Goal: Information Seeking & Learning: Learn about a topic

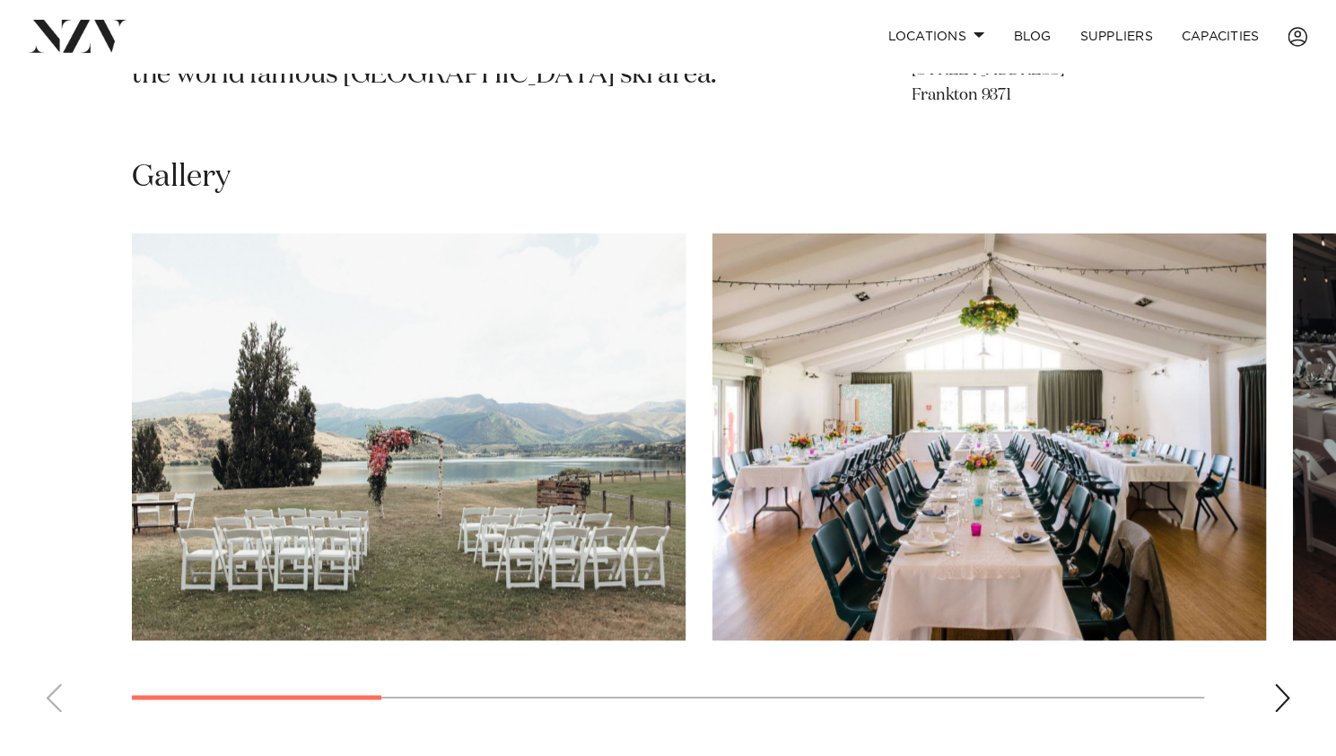
scroll to position [1172, 0]
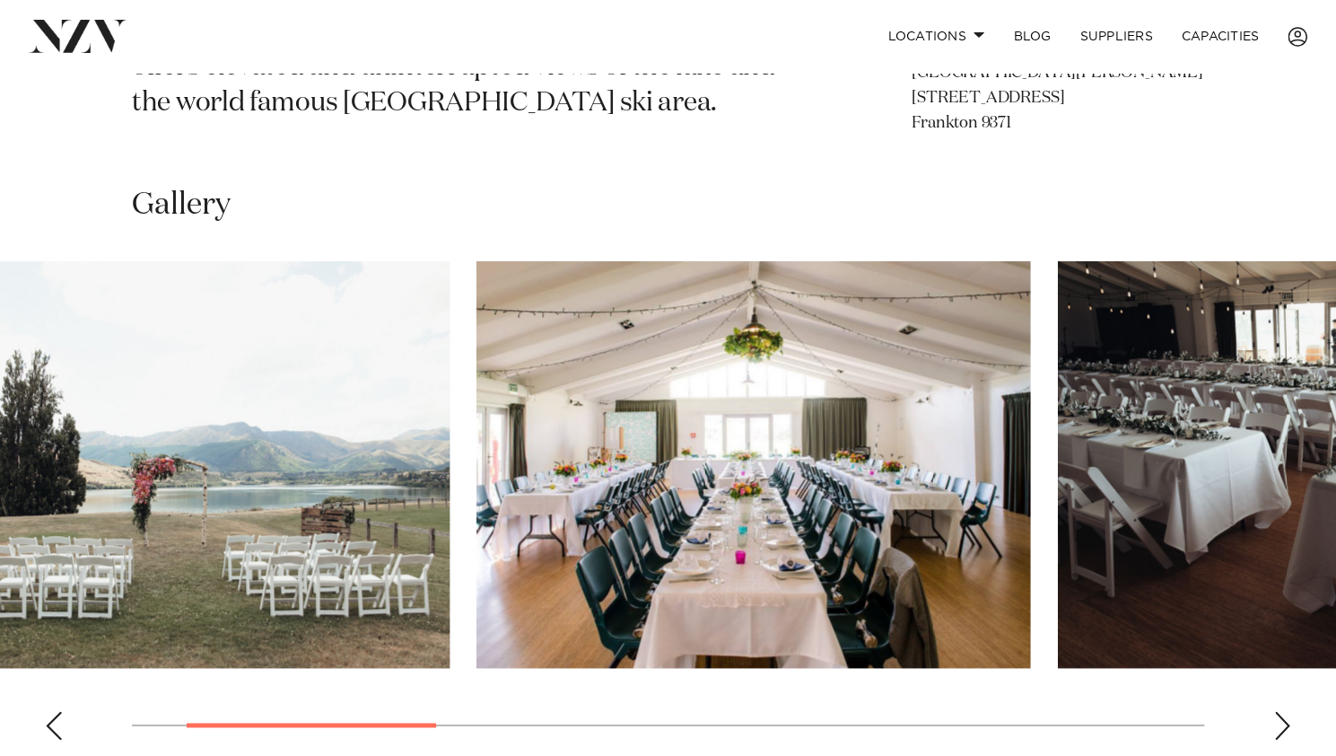
click at [790, 463] on img "2 / 8" at bounding box center [753, 464] width 554 height 406
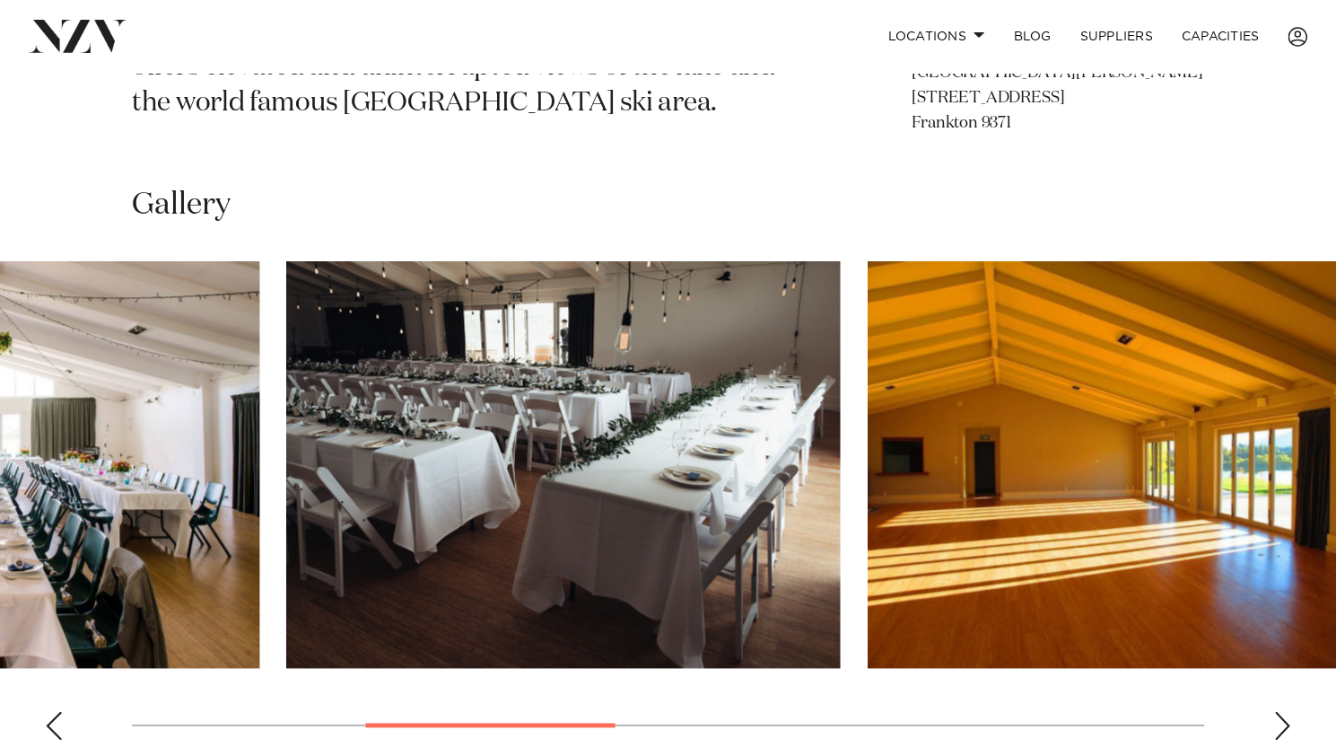
click at [323, 482] on img "3 / 8" at bounding box center [563, 464] width 554 height 406
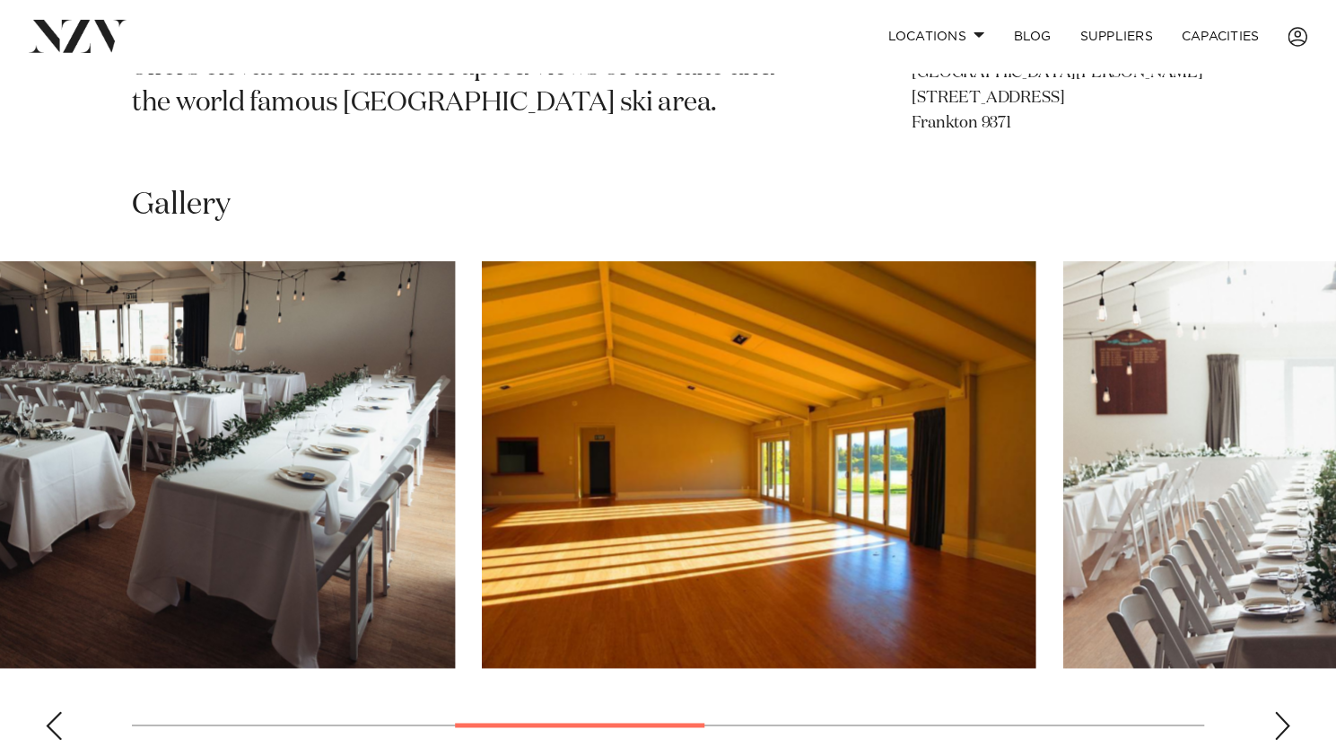
click at [600, 534] on img "4 / 8" at bounding box center [759, 464] width 554 height 406
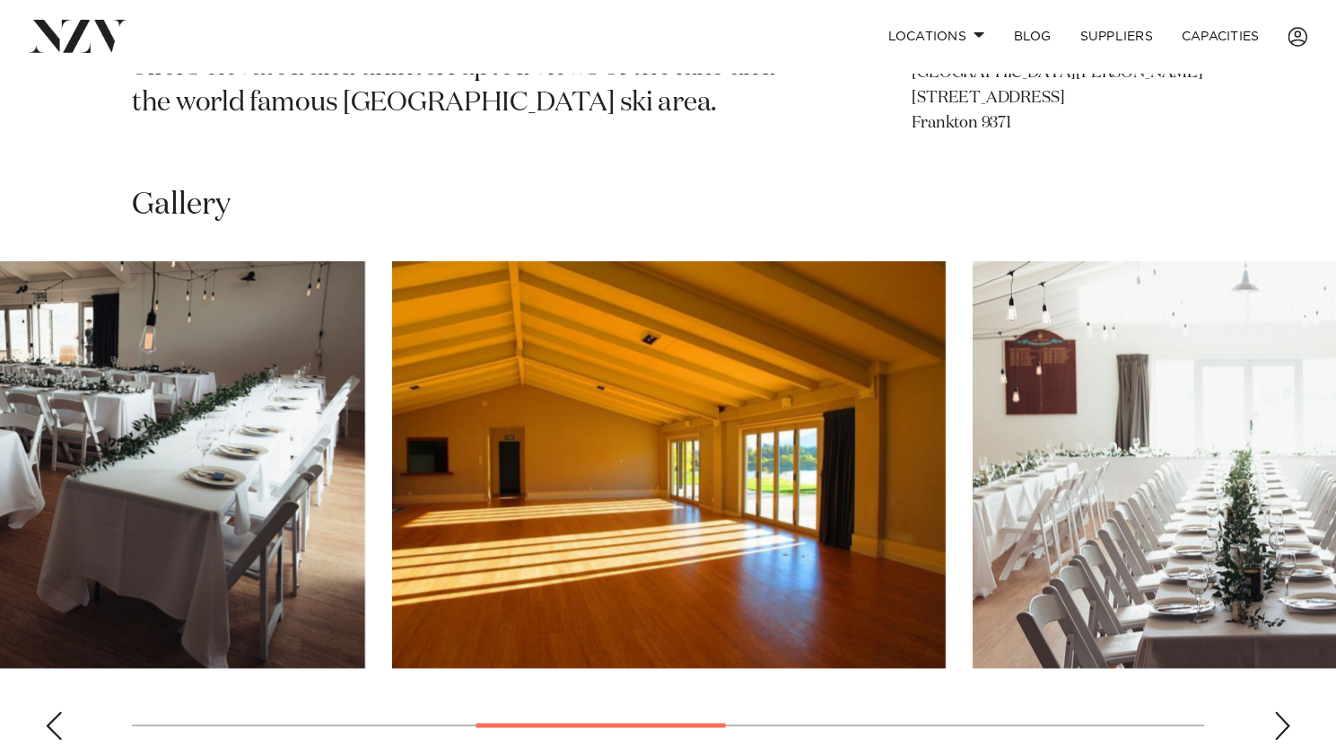
click at [428, 508] on img "4 / 8" at bounding box center [669, 464] width 554 height 406
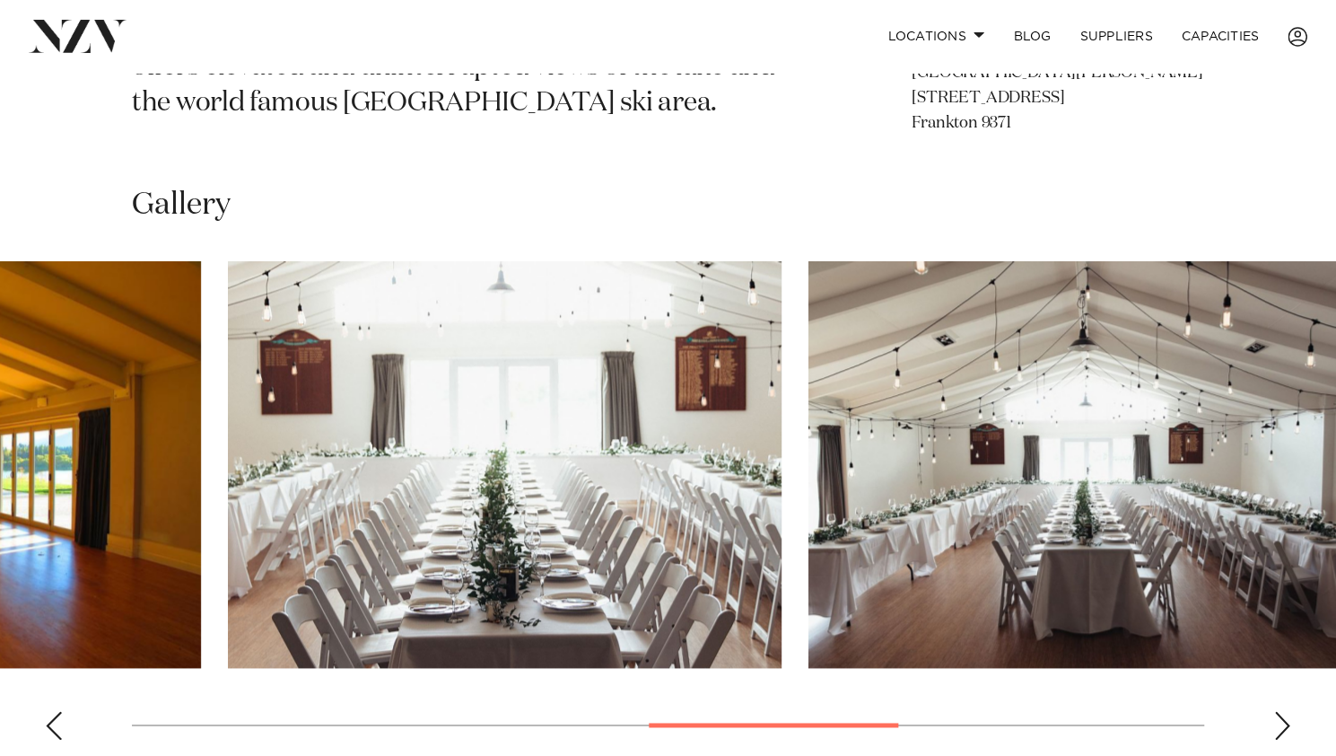
click at [228, 597] on img "5 / 8" at bounding box center [505, 464] width 554 height 406
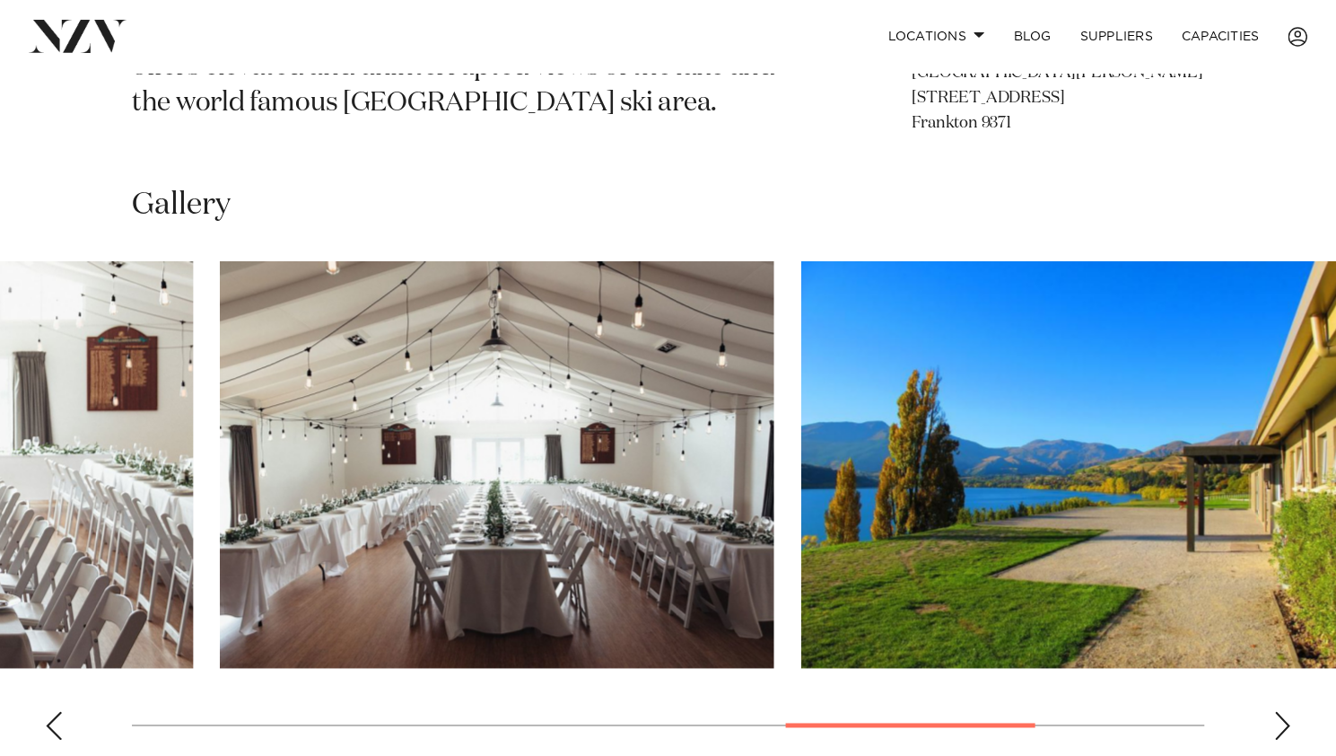
click at [236, 591] on img "6 / 8" at bounding box center [497, 464] width 554 height 406
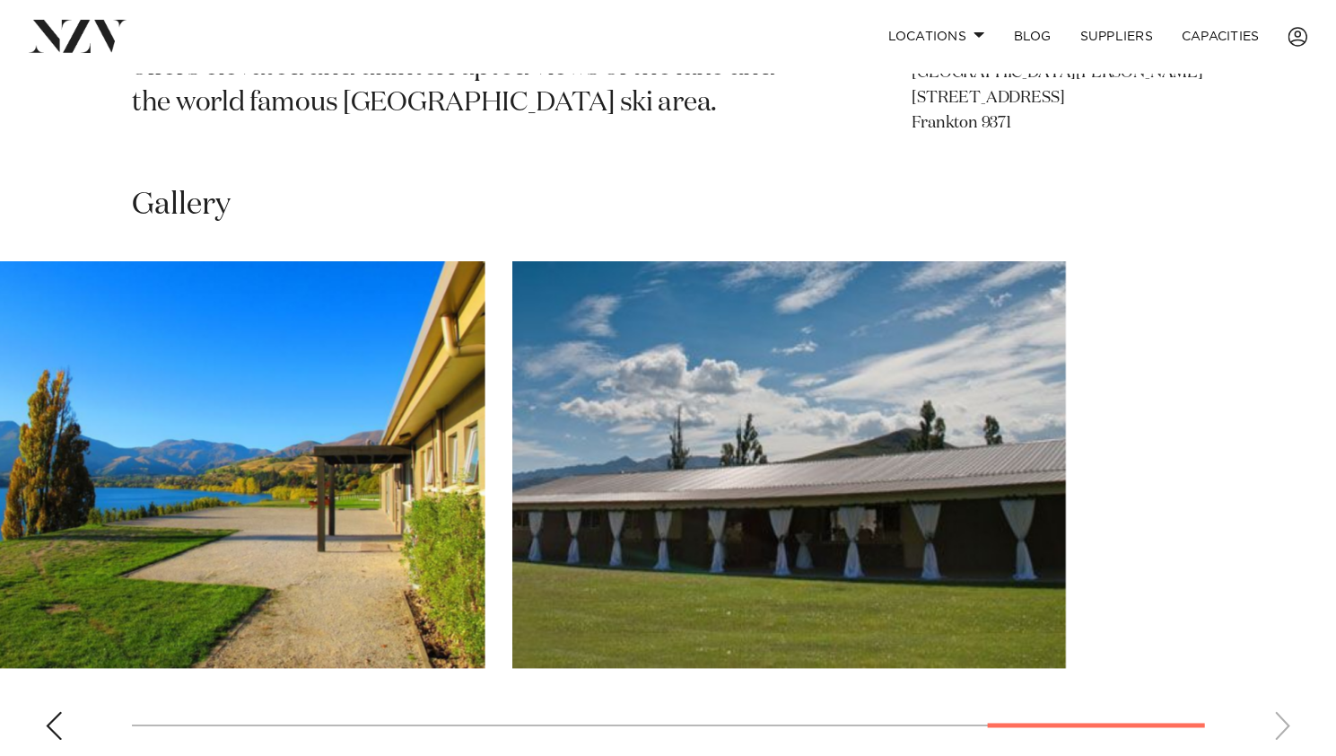
click at [607, 483] on img "8 / 8" at bounding box center [788, 464] width 554 height 406
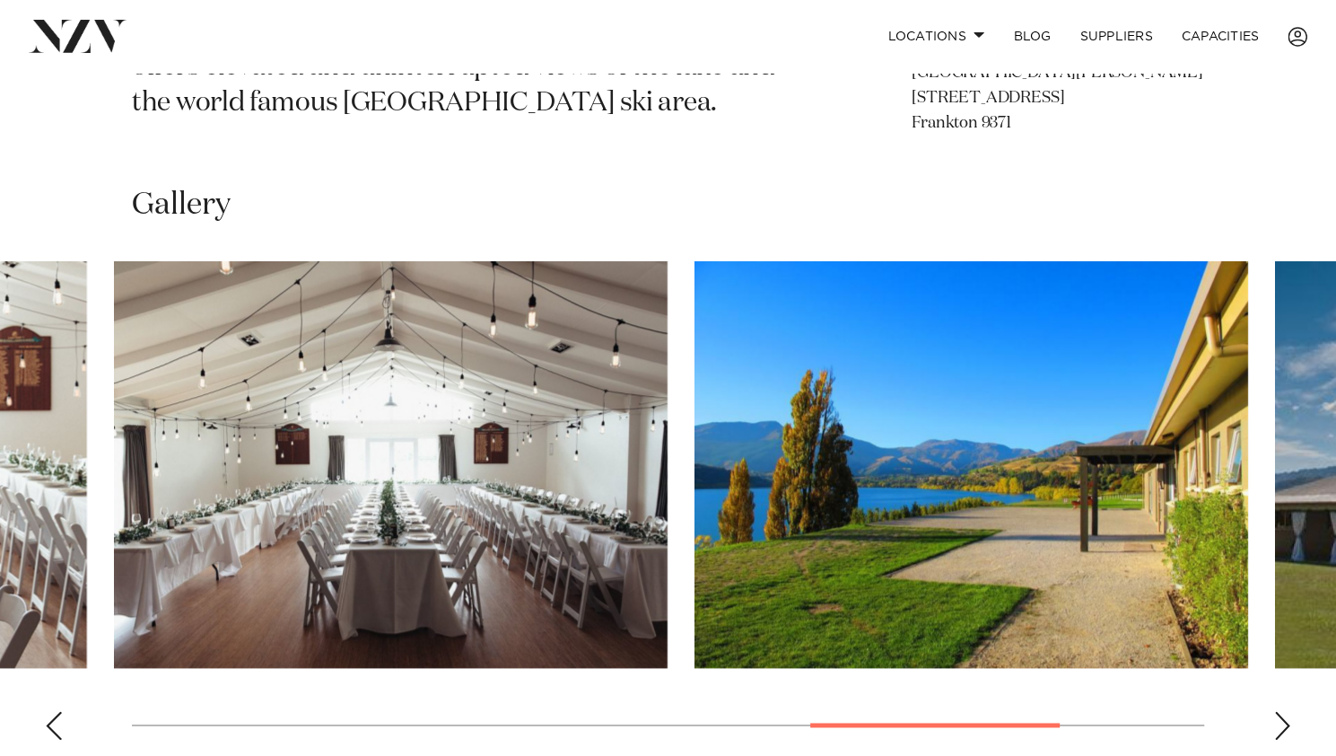
click at [1311, 658] on swiper-container at bounding box center [668, 507] width 1336 height 493
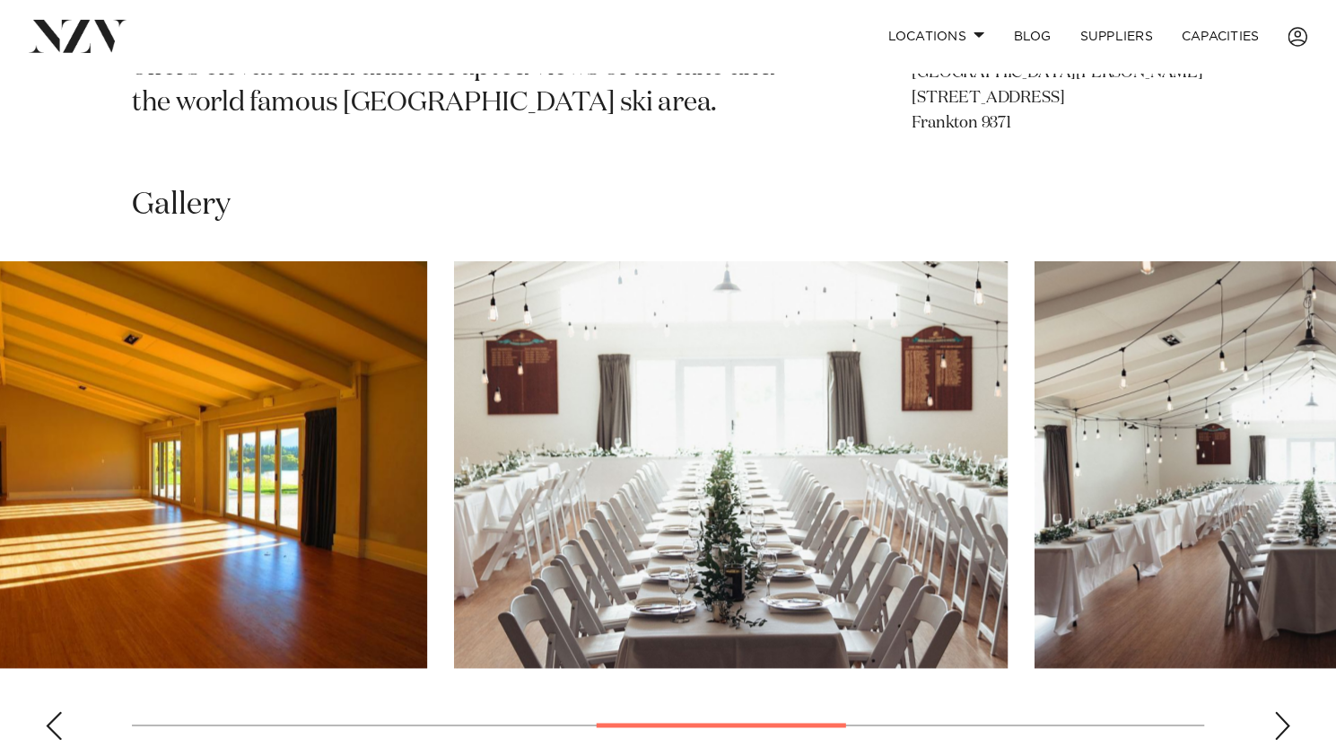
click at [1335, 604] on html "Locations [GEOGRAPHIC_DATA] [GEOGRAPHIC_DATA] [GEOGRAPHIC_DATA] [GEOGRAPHIC_DAT…" at bounding box center [668, 337] width 1336 height 3019
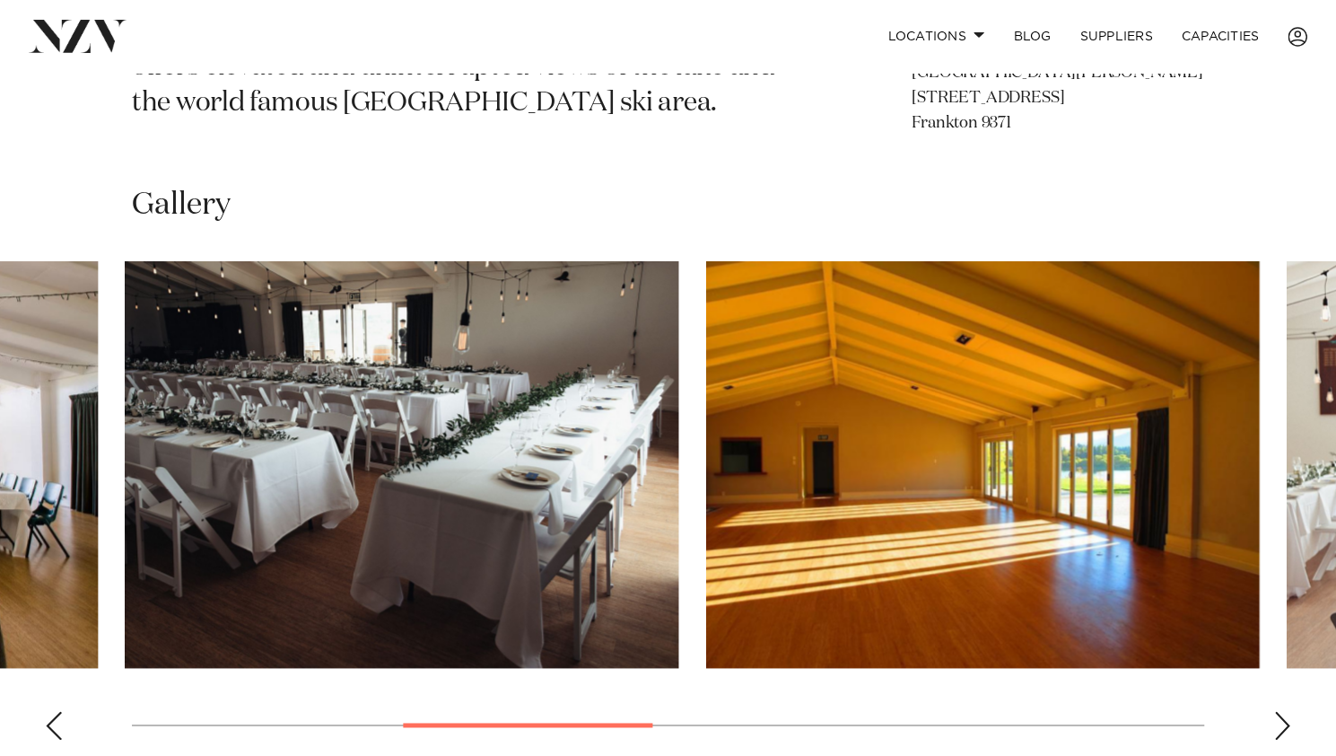
click at [1335, 530] on html "Locations [GEOGRAPHIC_DATA] [GEOGRAPHIC_DATA] [GEOGRAPHIC_DATA] [GEOGRAPHIC_DAT…" at bounding box center [668, 337] width 1336 height 3019
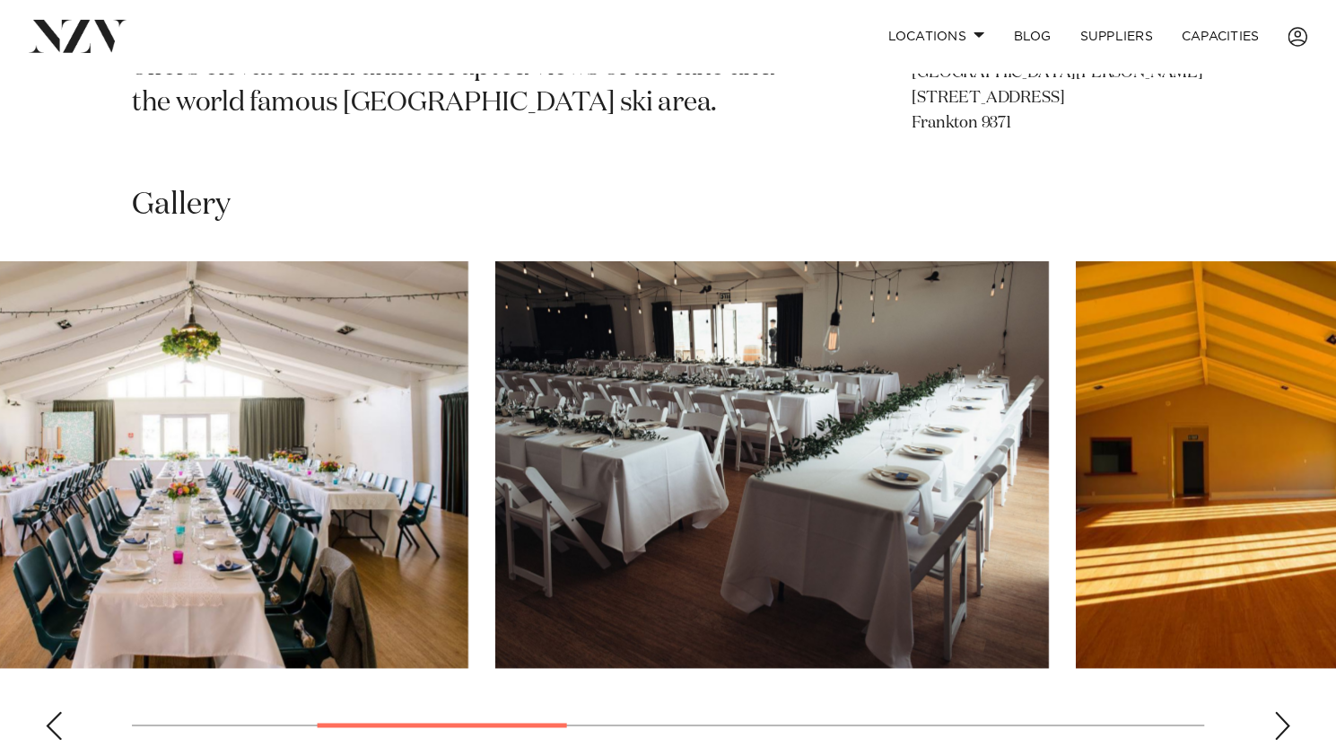
click at [1335, 446] on html "Locations [GEOGRAPHIC_DATA] [GEOGRAPHIC_DATA] [GEOGRAPHIC_DATA] [GEOGRAPHIC_DAT…" at bounding box center [668, 337] width 1336 height 3019
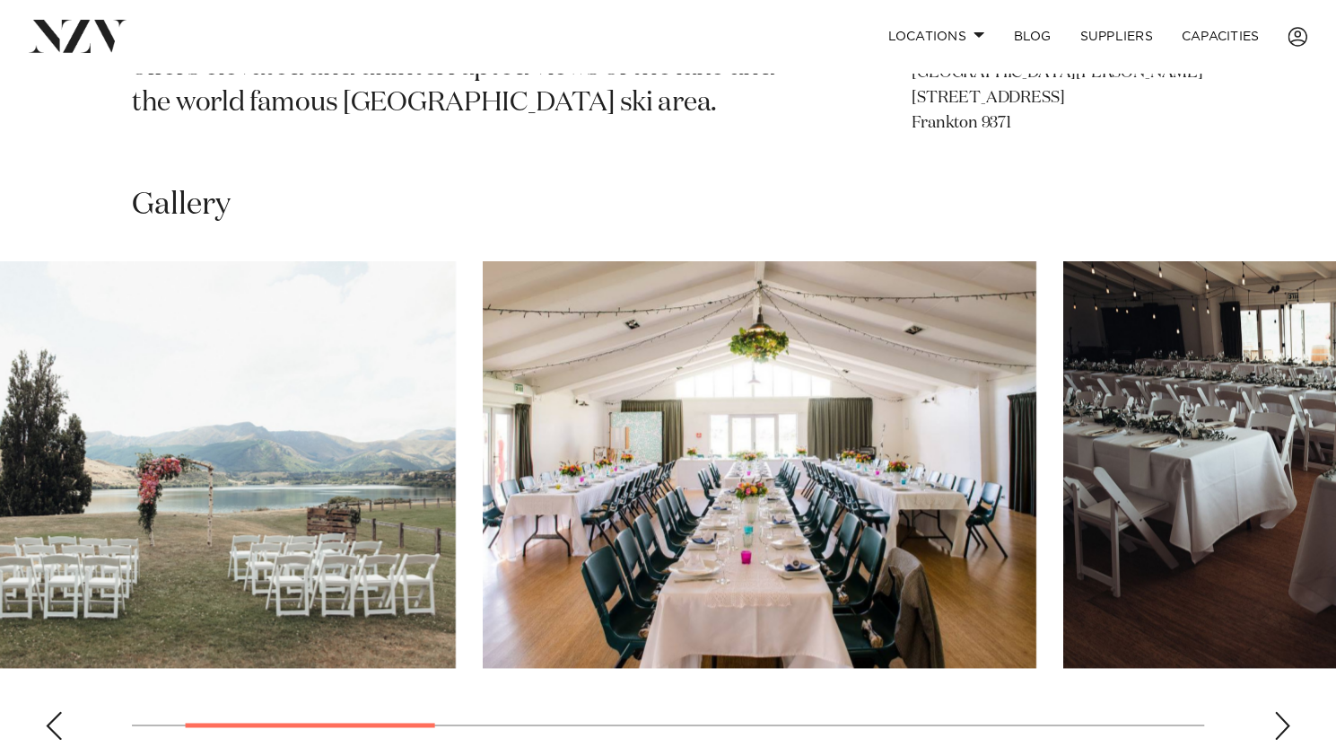
click at [0, 0] on slot at bounding box center [0, 0] width 0 height 0
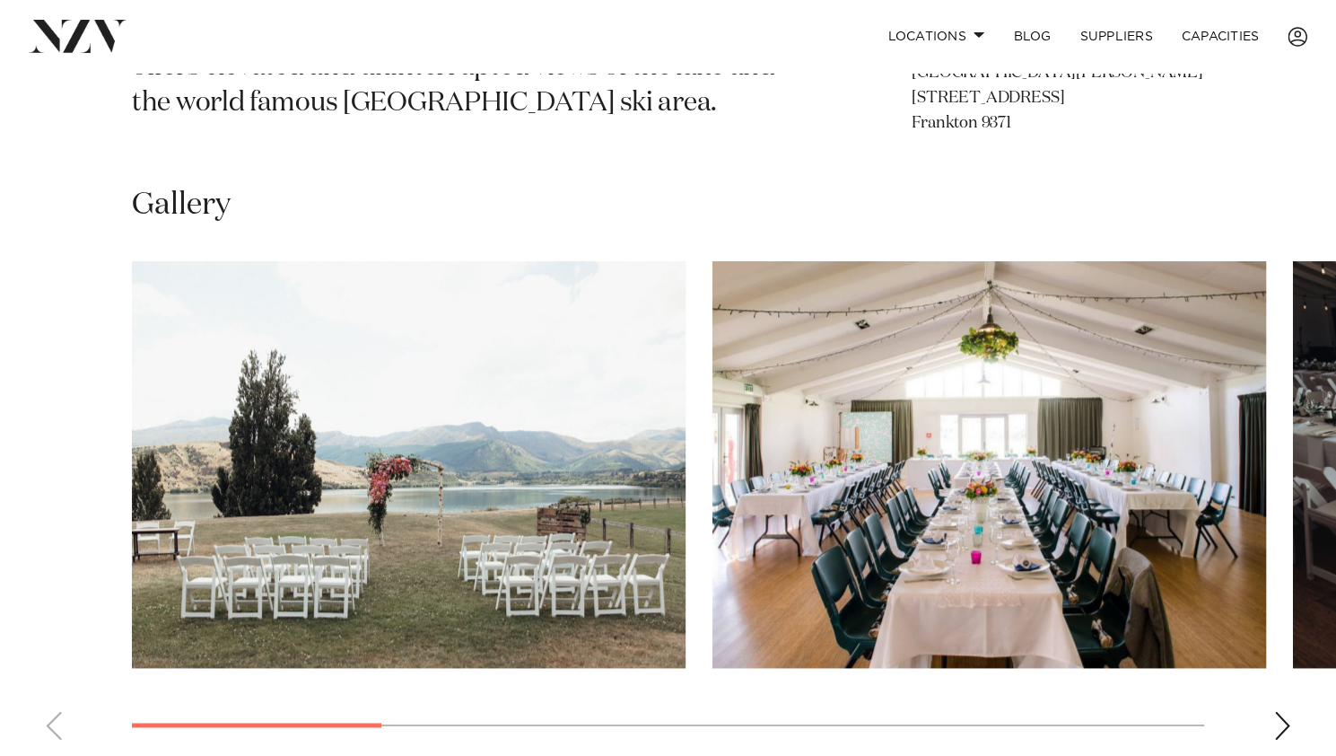
click at [0, 0] on slot at bounding box center [0, 0] width 0 height 0
